Goal: Information Seeking & Learning: Learn about a topic

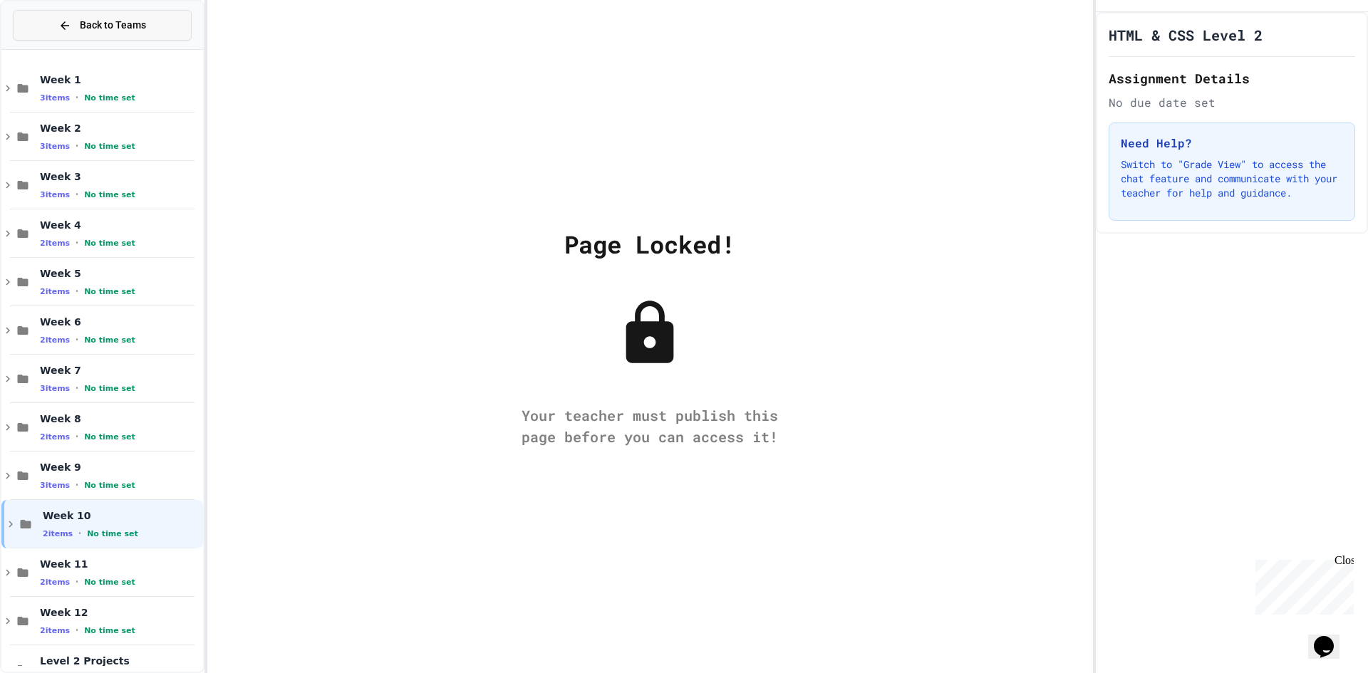
click at [153, 38] on button "Back to Teams" at bounding box center [102, 25] width 179 height 31
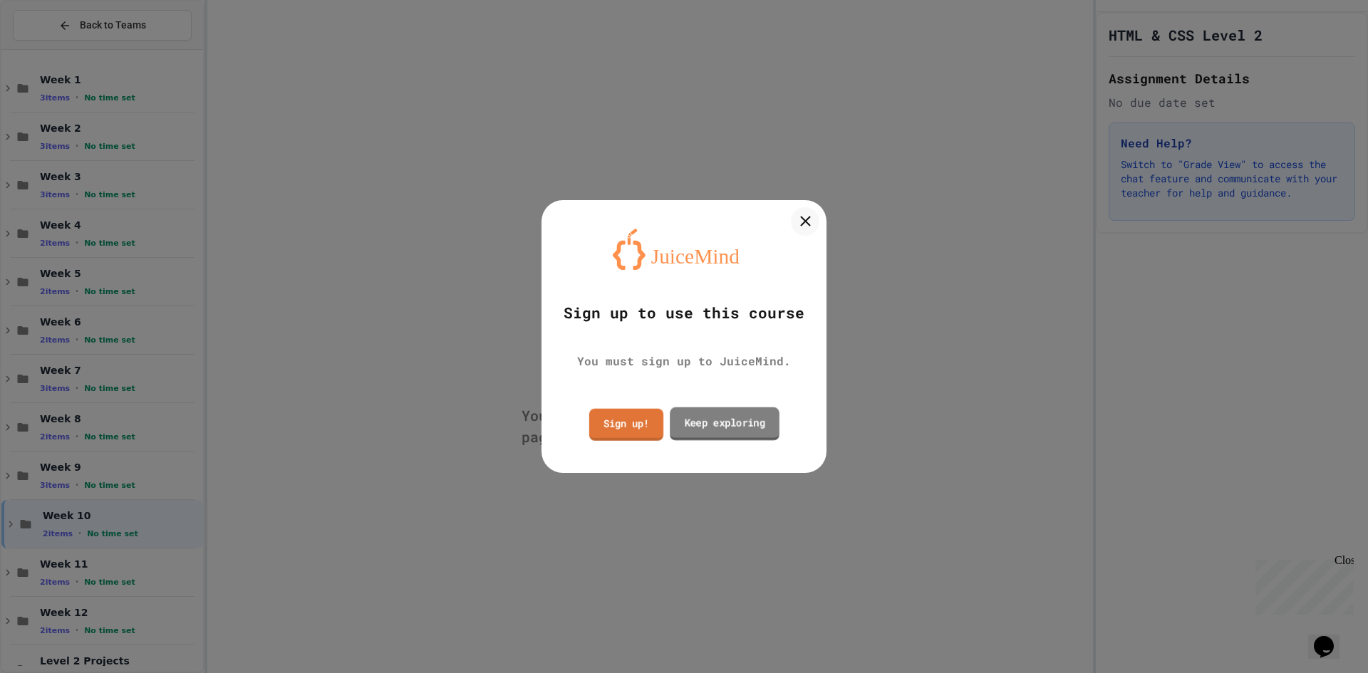
click at [638, 432] on link "Sign up!" at bounding box center [626, 425] width 74 height 32
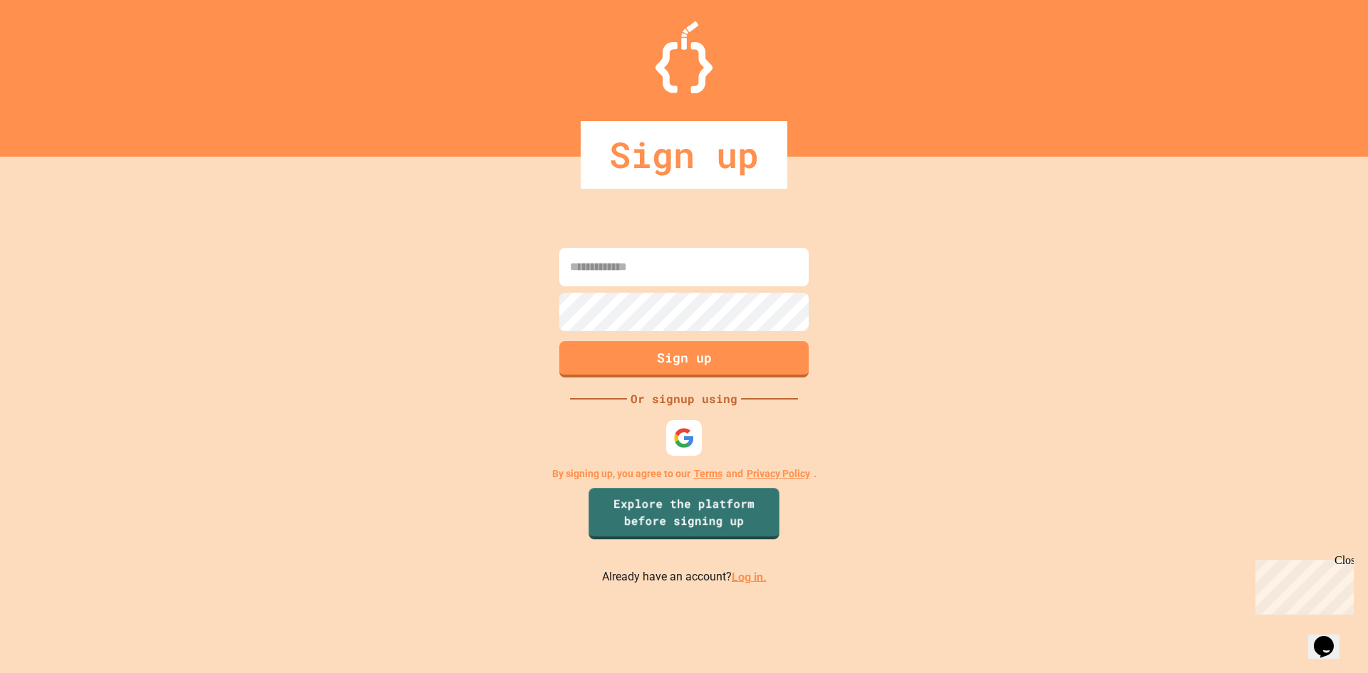
click at [742, 582] on link "Log in." at bounding box center [749, 577] width 35 height 14
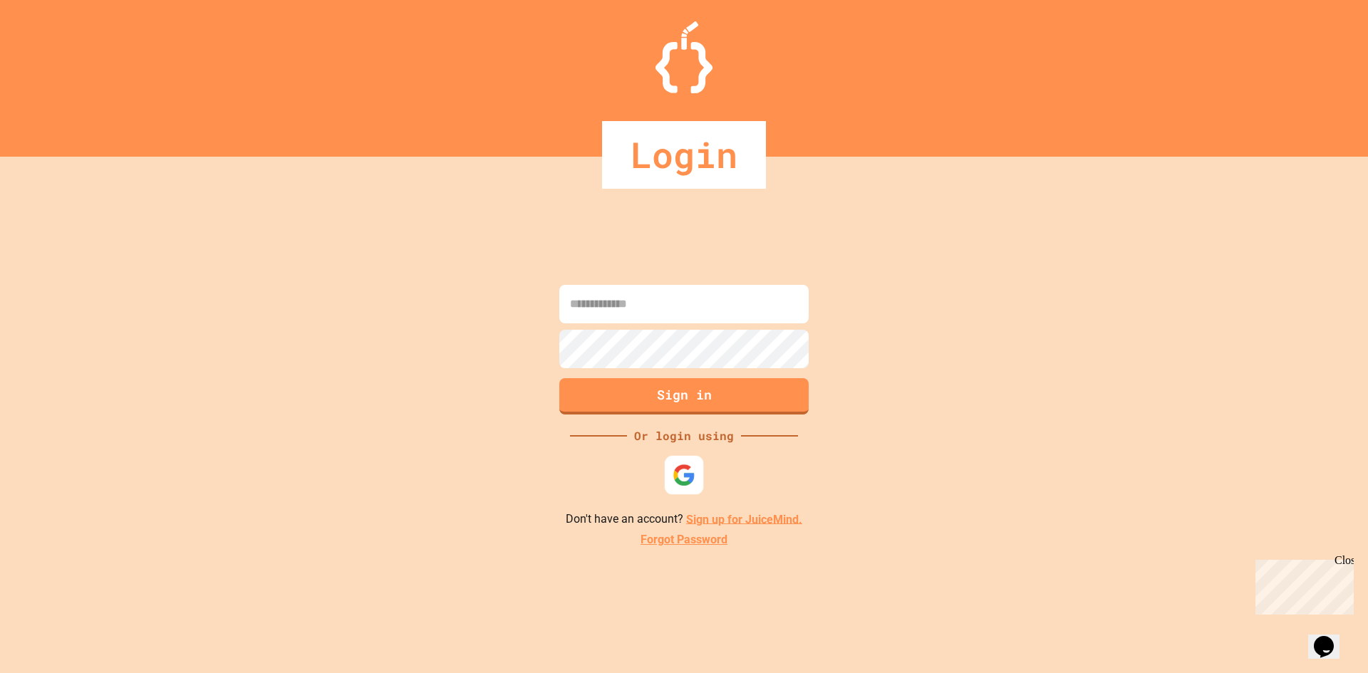
click at [693, 468] on img at bounding box center [685, 475] width 24 height 24
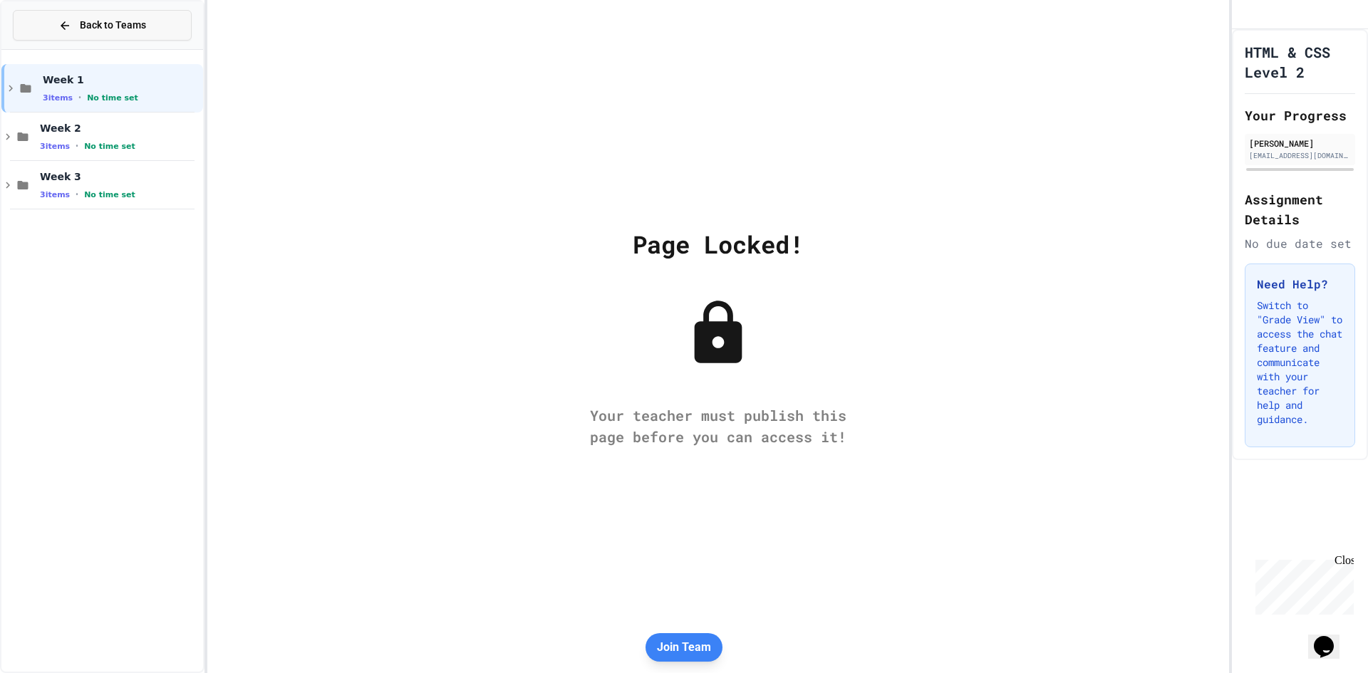
click at [74, 37] on button "Back to Teams" at bounding box center [102, 25] width 179 height 31
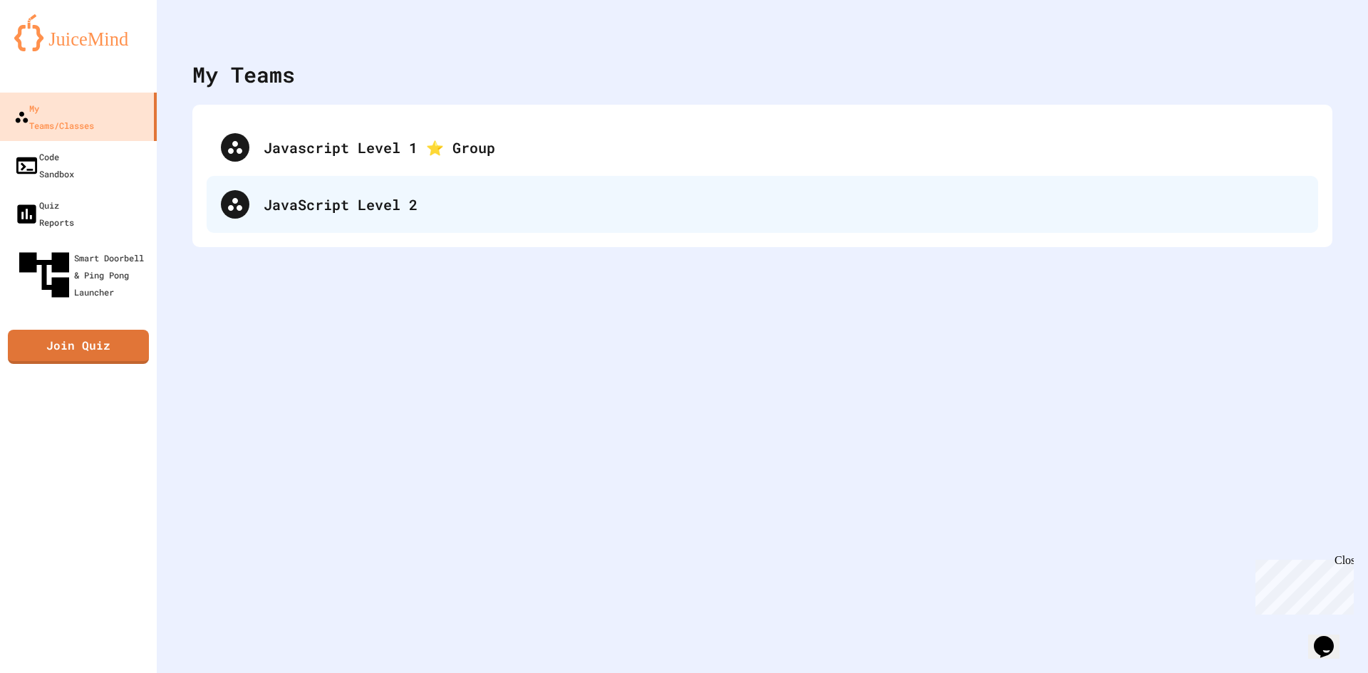
click at [375, 211] on div "JavaScript Level 2" at bounding box center [784, 204] width 1040 height 21
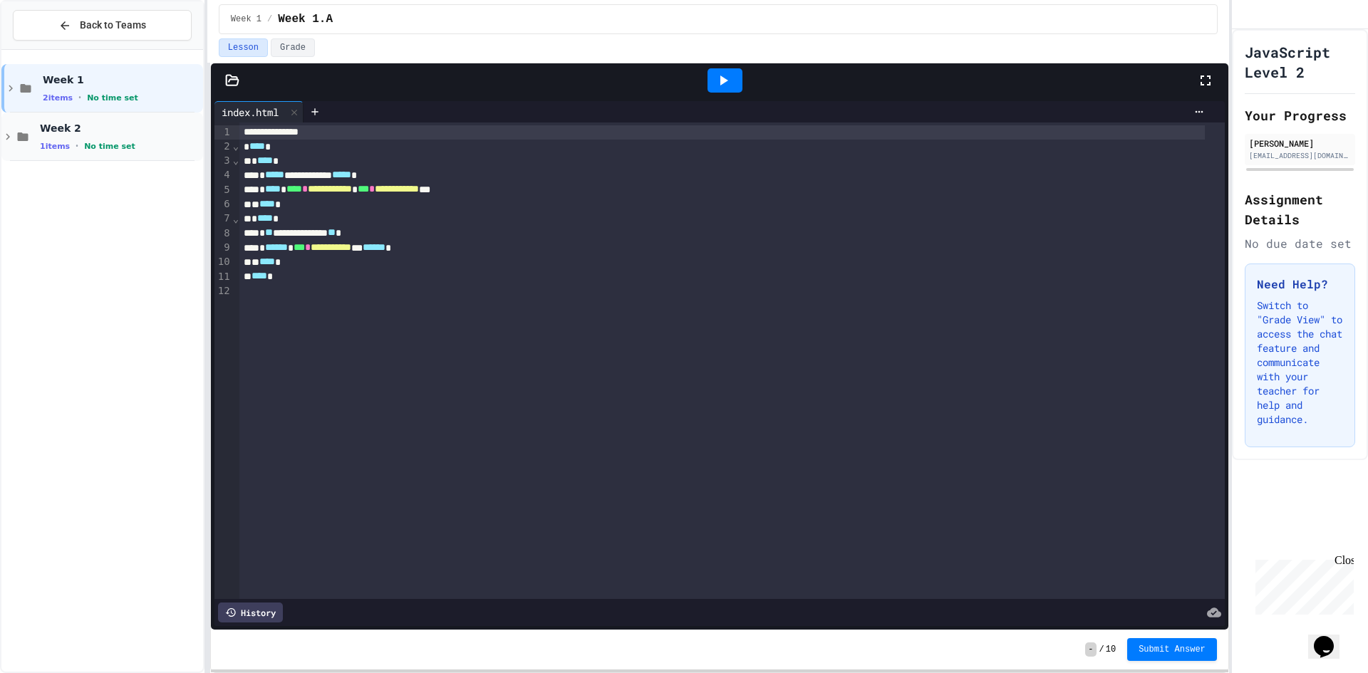
click at [61, 118] on div "Week 2 1 items • No time set" at bounding box center [102, 137] width 202 height 48
click at [78, 171] on span "2.A" at bounding box center [120, 176] width 160 height 12
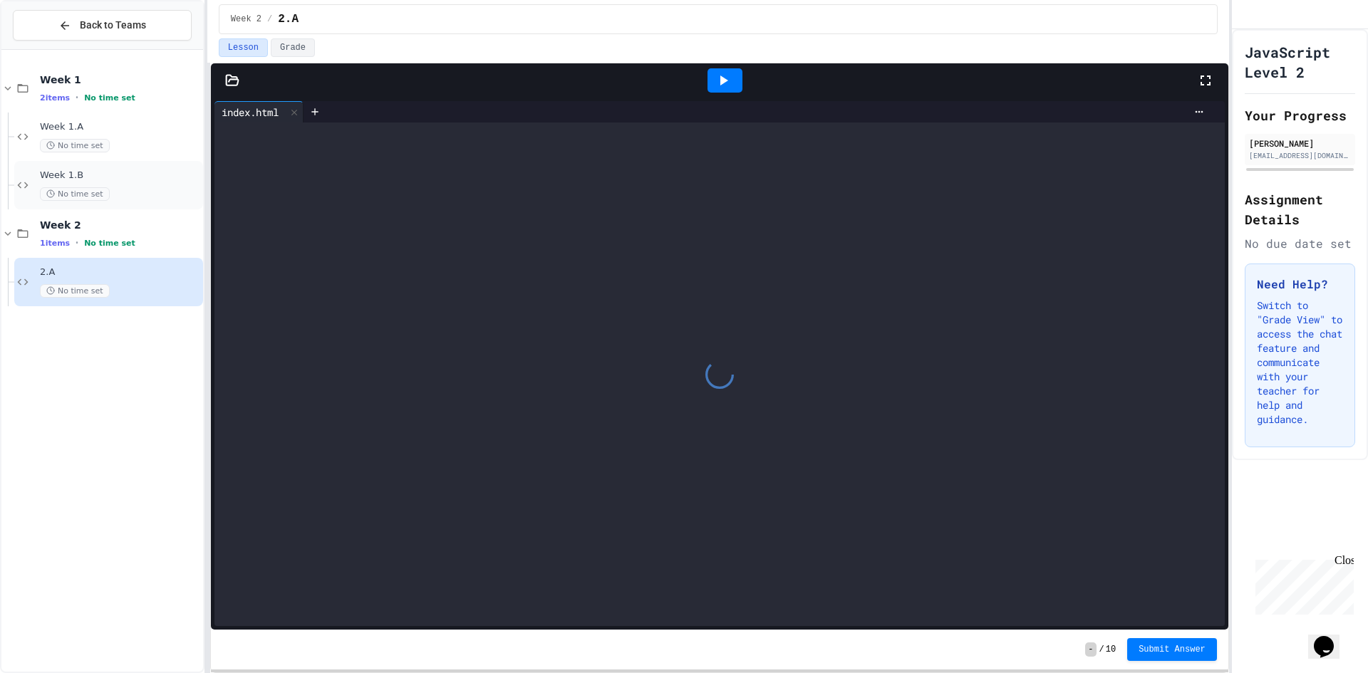
click at [98, 193] on span "No time set" at bounding box center [75, 194] width 70 height 14
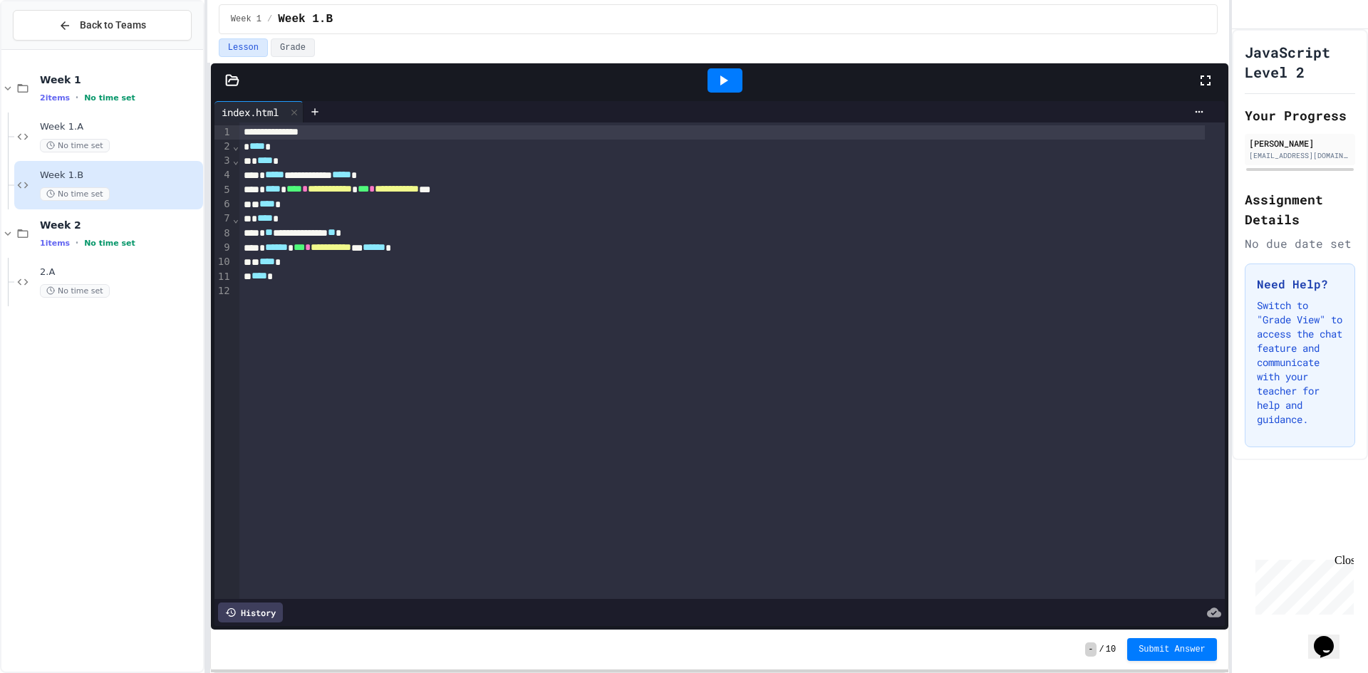
click at [724, 83] on icon at bounding box center [724, 81] width 8 height 10
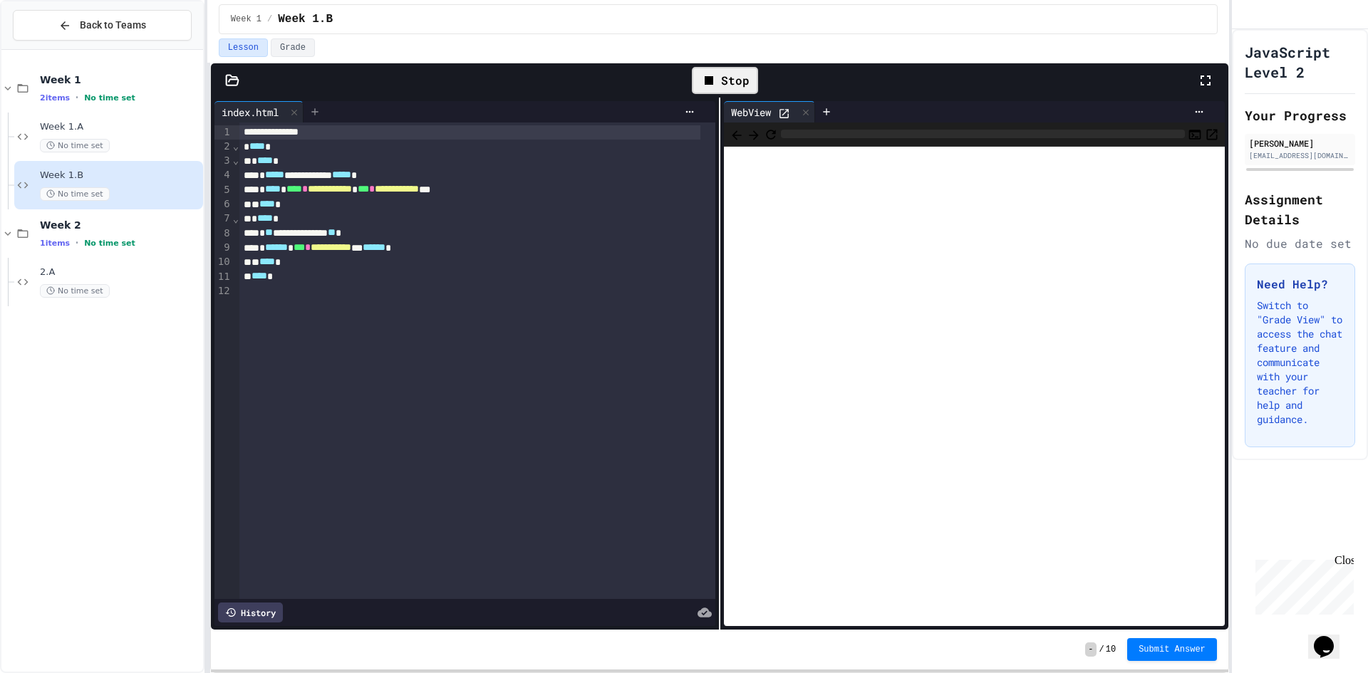
click at [322, 105] on div at bounding box center [315, 111] width 23 height 21
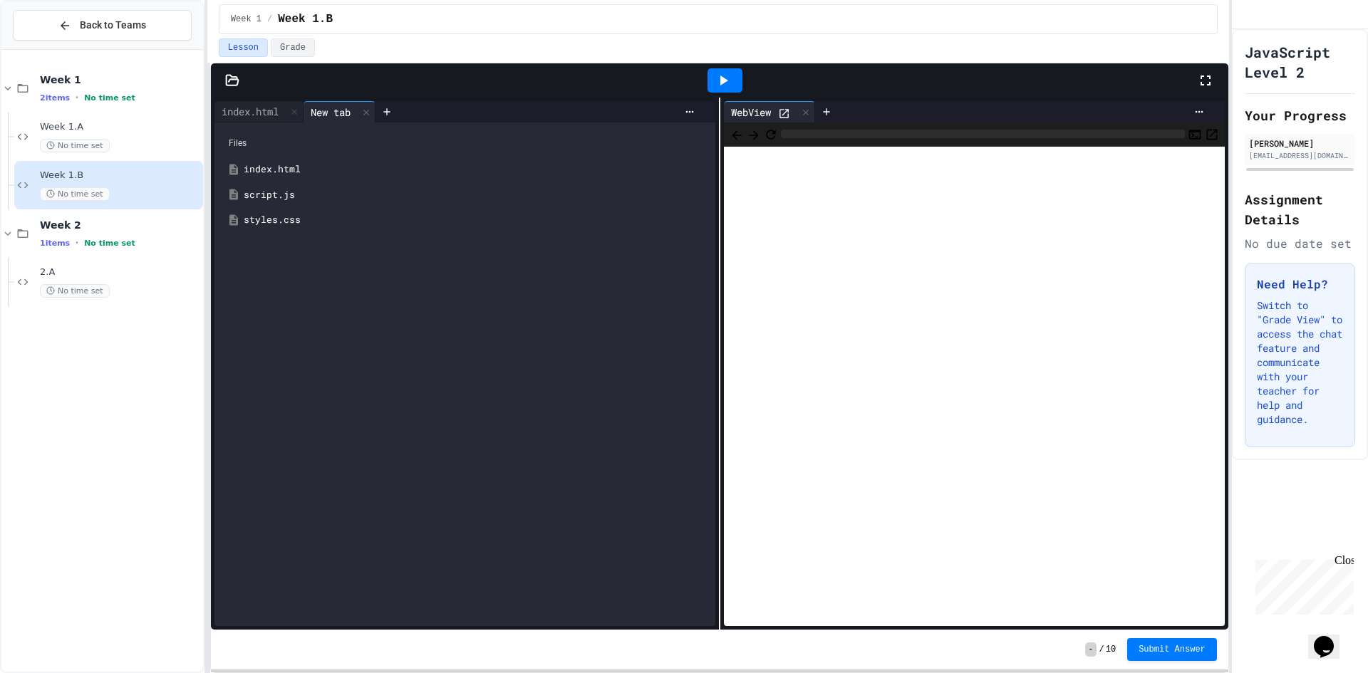
click at [308, 198] on div "script.js" at bounding box center [475, 195] width 463 height 14
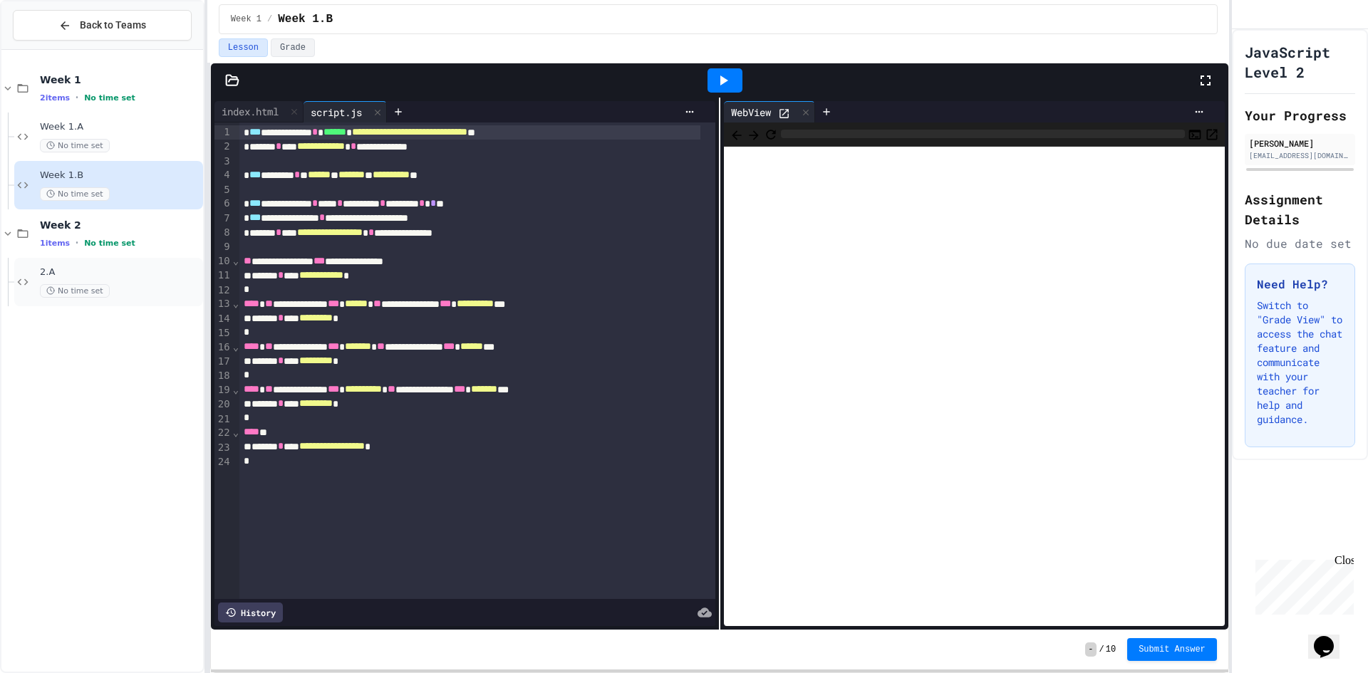
click at [128, 270] on span "2.A" at bounding box center [120, 272] width 160 height 12
